Goal: Check status: Check status

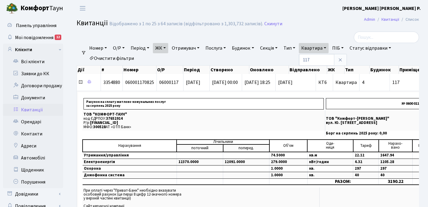
select select "25"
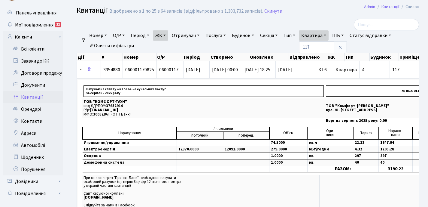
scroll to position [13, 0]
type input "1"
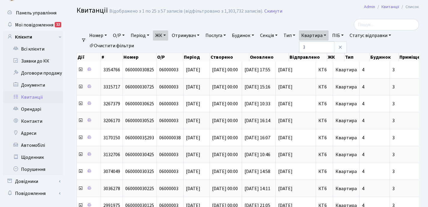
scroll to position [4, 0]
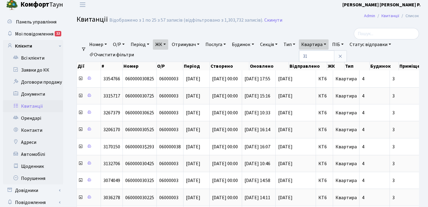
type input "31"
click at [168, 43] on link "ЖК" at bounding box center [160, 44] width 15 height 10
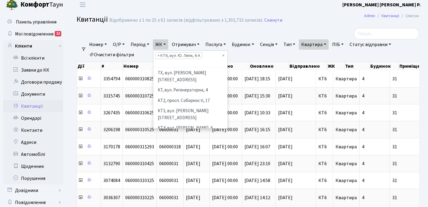
scroll to position [52, 0]
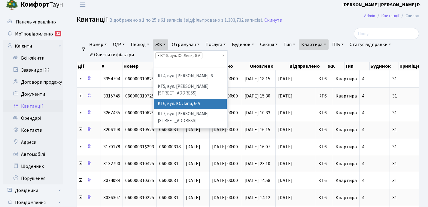
click at [160, 55] on span "×" at bounding box center [159, 56] width 2 height 6
select select
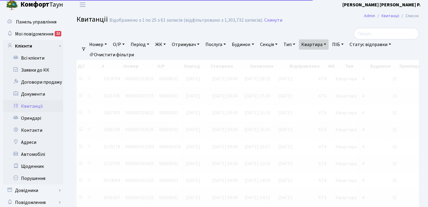
click at [166, 44] on link "ЖК" at bounding box center [160, 44] width 15 height 10
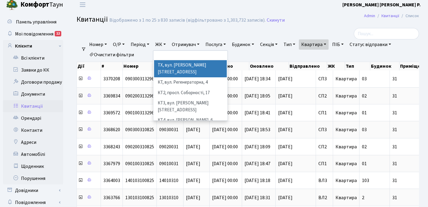
click at [185, 67] on li "ТХ, вул. [PERSON_NAME][STREET_ADDRESS]" at bounding box center [190, 68] width 73 height 17
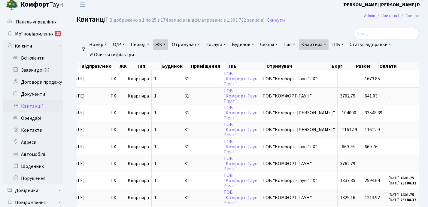
scroll to position [0, 208]
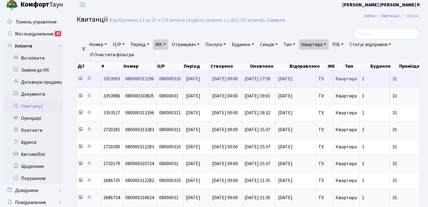
click at [81, 80] on icon at bounding box center [80, 78] width 5 height 5
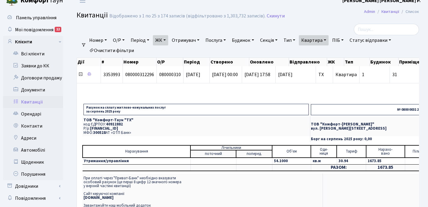
scroll to position [13, 0]
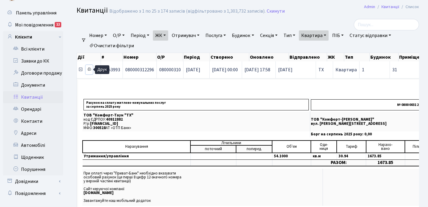
click at [89, 69] on icon at bounding box center [89, 69] width 4 height 4
click at [80, 71] on icon at bounding box center [80, 69] width 5 height 5
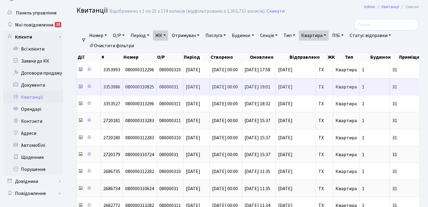
click at [80, 87] on icon at bounding box center [80, 86] width 5 height 5
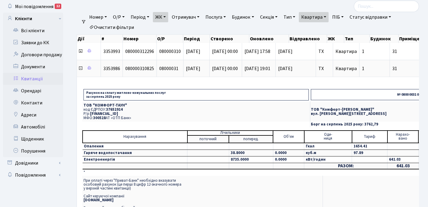
scroll to position [32, 0]
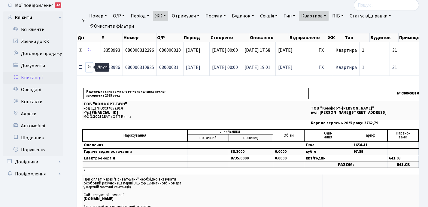
click at [89, 65] on icon at bounding box center [89, 67] width 4 height 4
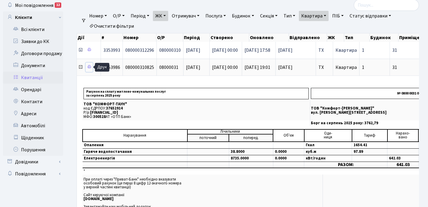
scroll to position [33, 0]
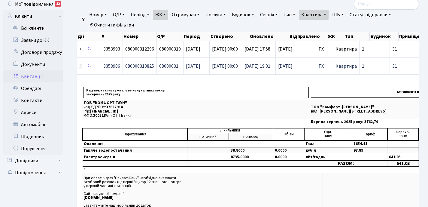
click at [81, 66] on icon at bounding box center [80, 65] width 5 height 5
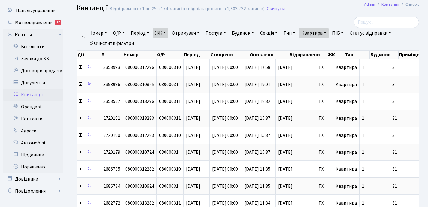
scroll to position [0, 0]
